Goal: Transaction & Acquisition: Download file/media

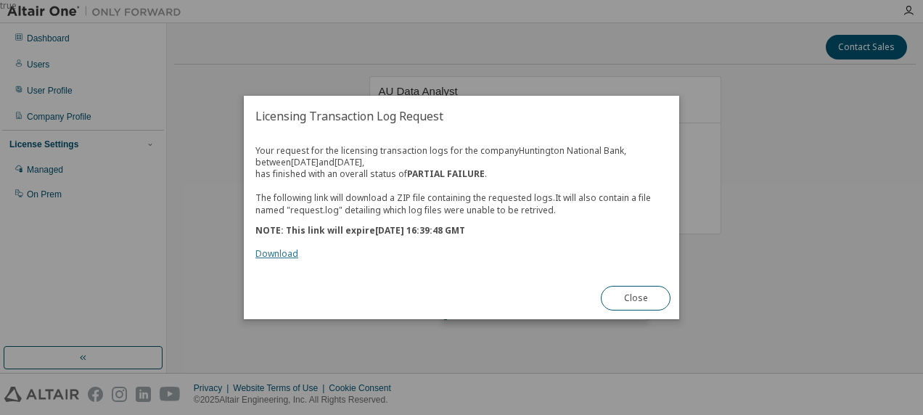
click at [295, 251] on link "Download" at bounding box center [276, 253] width 43 height 12
click at [290, 250] on link "Download" at bounding box center [276, 253] width 43 height 12
click at [266, 252] on link "Download" at bounding box center [276, 253] width 43 height 12
click at [286, 250] on link "Download" at bounding box center [276, 253] width 43 height 12
